Goal: Feedback & Contribution: Submit feedback/report problem

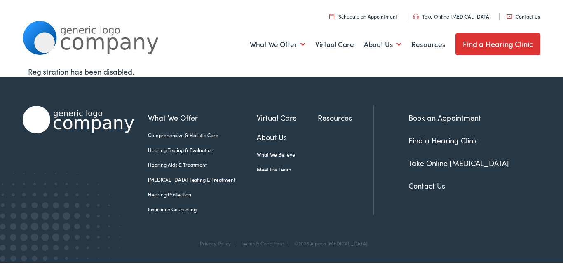
click at [422, 181] on link "Contact Us" at bounding box center [426, 186] width 37 height 10
click at [422, 186] on link "Contact Us" at bounding box center [426, 186] width 37 height 10
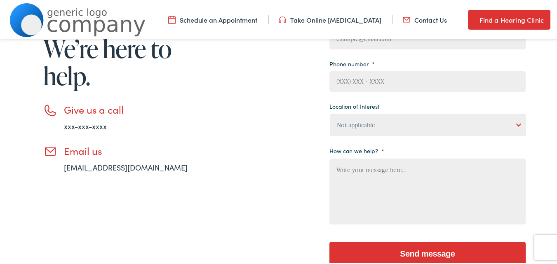
click at [367, 185] on textarea "How can we help? *" at bounding box center [427, 190] width 196 height 66
paste textarea "Beloved website owner, I’m [PERSON_NAME] from the [GEOGRAPHIC_DATA], and I’ve b…"
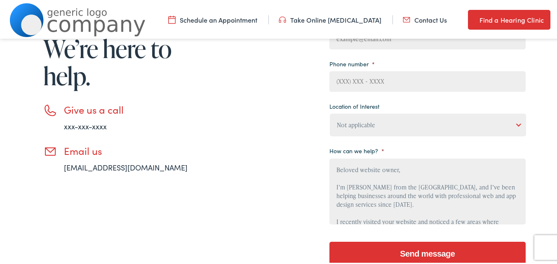
scroll to position [192, 0]
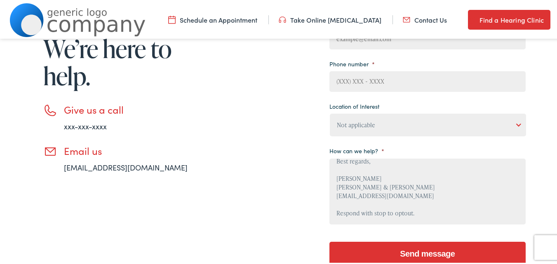
type textarea "Beloved website owner, I’m [PERSON_NAME] from the [GEOGRAPHIC_DATA], and I’ve b…"
click at [354, 130] on select "Not applicable [PERSON_NAME] [MEDICAL_DATA], Seguin Estes [MEDICAL_DATA], San […" at bounding box center [428, 123] width 196 height 23
drag, startPoint x: 286, startPoint y: 104, endPoint x: 341, endPoint y: 83, distance: 58.7
click at [287, 102] on div "Need help? Have a question? We’re here to help. Give us a call xxx-xxx-xxxx Ema…" at bounding box center [274, 116] width 503 height 317
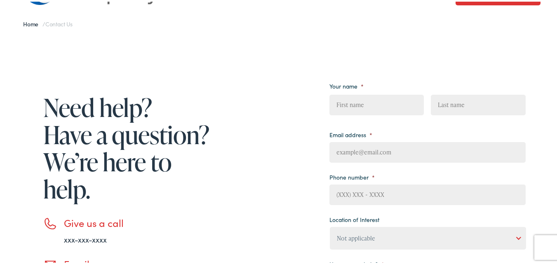
drag, startPoint x: 348, startPoint y: 106, endPoint x: 365, endPoint y: 119, distance: 21.4
click at [349, 106] on input "First" at bounding box center [376, 103] width 94 height 21
type input "[PERSON_NAME]"
type input "[PERSON_NAME][EMAIL_ADDRESS][DOMAIN_NAME]"
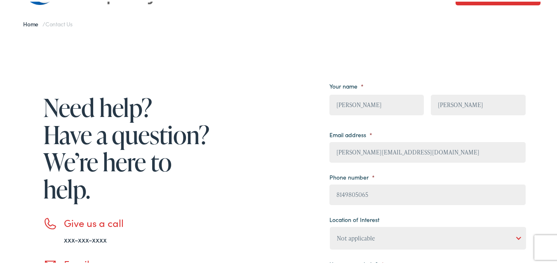
type input "[PHONE_NUMBER]"
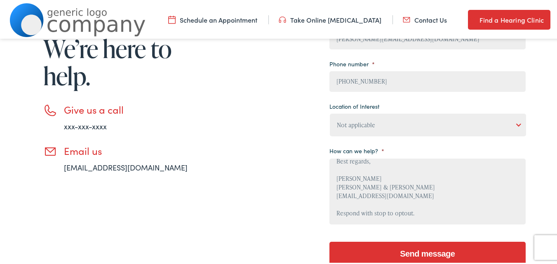
click at [371, 120] on select "Not applicable [PERSON_NAME] [MEDICAL_DATA], Seguin Estes [MEDICAL_DATA], San […" at bounding box center [428, 123] width 196 height 23
select select "[PERSON_NAME] [MEDICAL_DATA], Seguin"
click at [330, 112] on select "Not applicable [PERSON_NAME] [MEDICAL_DATA], Seguin Estes [MEDICAL_DATA], San […" at bounding box center [428, 123] width 196 height 23
click at [348, 90] on input "[PHONE_NUMBER]" at bounding box center [427, 80] width 196 height 21
click at [362, 189] on textarea "Beloved website owner, I’m [PERSON_NAME] from the [GEOGRAPHIC_DATA], and I’ve b…" at bounding box center [427, 190] width 196 height 66
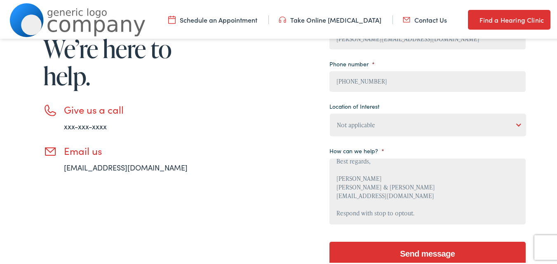
drag, startPoint x: 393, startPoint y: 254, endPoint x: 374, endPoint y: 242, distance: 22.9
click at [393, 254] on input "Send message" at bounding box center [427, 252] width 196 height 25
click at [390, 248] on input "Send message" at bounding box center [427, 252] width 196 height 25
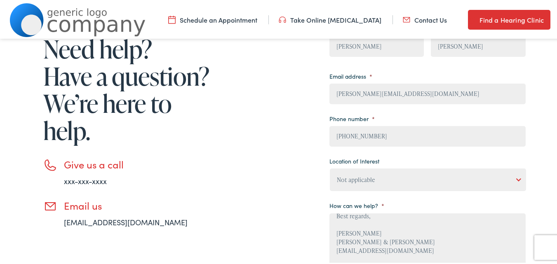
scroll to position [52, 0]
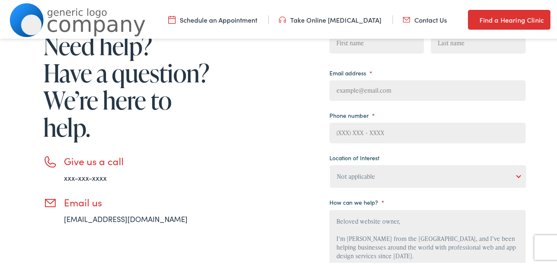
scroll to position [120, 0]
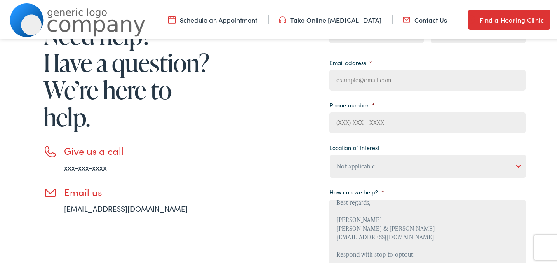
type textarea "Beloved website owner, I’m [PERSON_NAME] from the [GEOGRAPHIC_DATA], and I’ve b…"
click at [349, 82] on input "Email address *" at bounding box center [427, 78] width 196 height 21
type input "[PERSON_NAME][EMAIL_ADDRESS][DOMAIN_NAME]"
type input "[PERSON_NAME]"
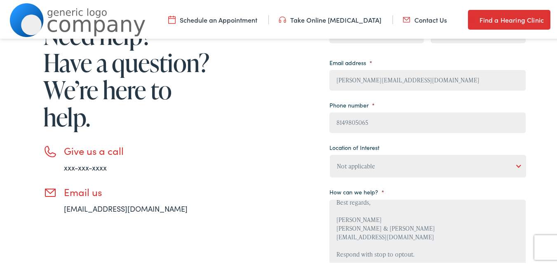
type input "[PHONE_NUMBER]"
click at [377, 155] on select "Not applicable [PERSON_NAME] [MEDICAL_DATA], Seguin Estes [MEDICAL_DATA], San […" at bounding box center [428, 164] width 196 height 23
select select "[PERSON_NAME] [MEDICAL_DATA], Seguin"
click at [330, 153] on select "Not applicable [PERSON_NAME] [MEDICAL_DATA], Seguin Estes [MEDICAL_DATA], San […" at bounding box center [428, 164] width 196 height 23
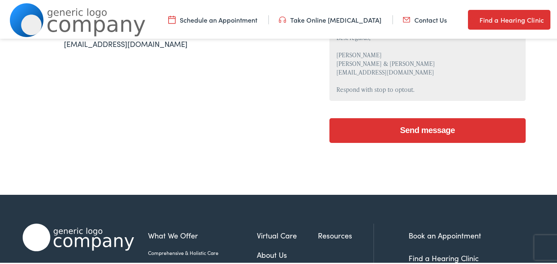
click at [380, 79] on textarea "Beloved website owner, I’m [PERSON_NAME] from the [GEOGRAPHIC_DATA], and I’ve b…" at bounding box center [427, 66] width 196 height 66
click at [436, 125] on input "Send message" at bounding box center [427, 129] width 196 height 25
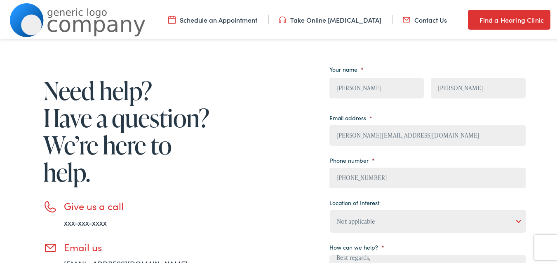
scroll to position [175, 0]
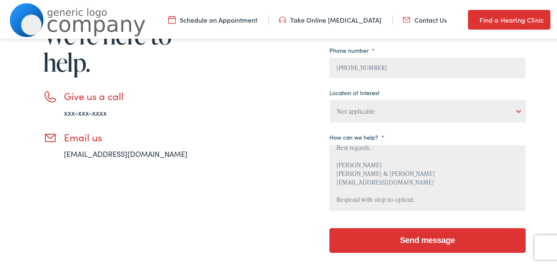
click at [394, 245] on input "Send message" at bounding box center [427, 239] width 196 height 25
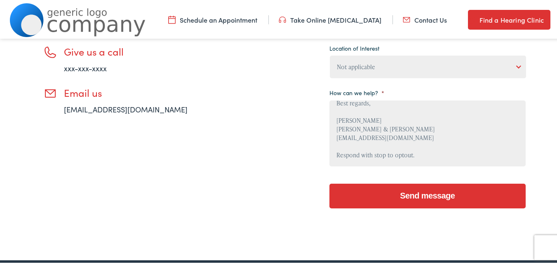
scroll to position [330, 0]
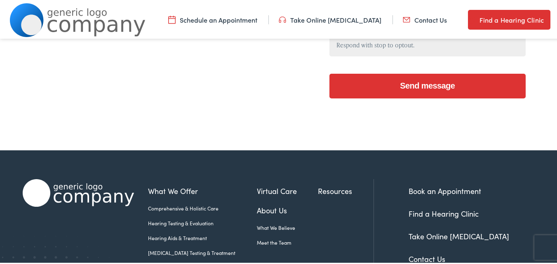
click at [411, 92] on input "Send message" at bounding box center [427, 84] width 196 height 25
